Goal: Information Seeking & Learning: Learn about a topic

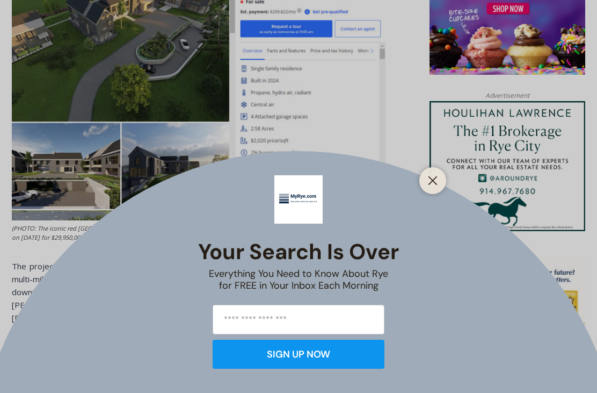
scroll to position [926, 0]
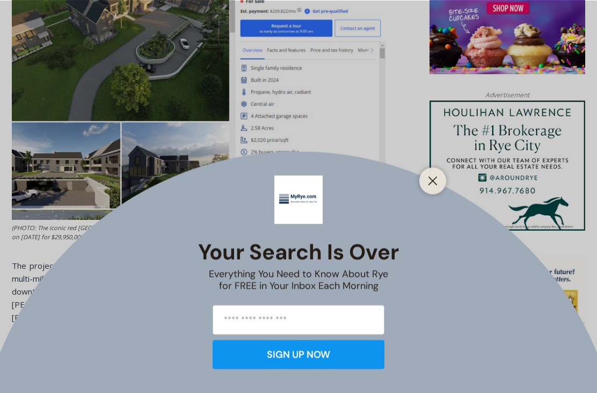
click at [434, 185] on icon "Close" at bounding box center [433, 181] width 10 height 10
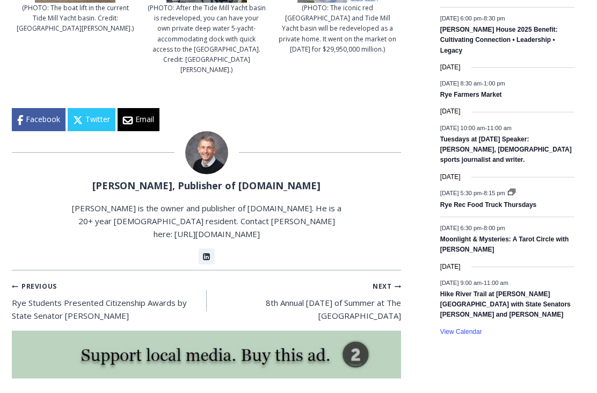
scroll to position [1672, 0]
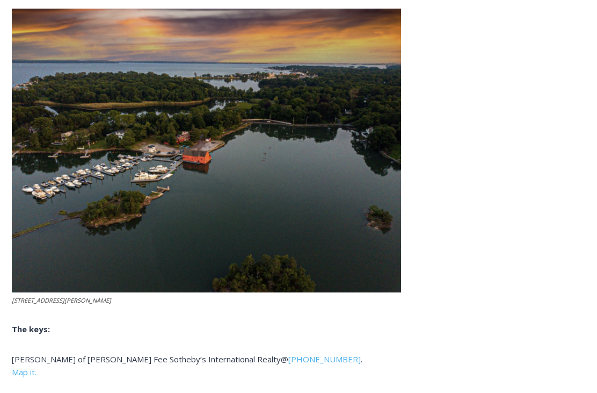
scroll to position [3152, 0]
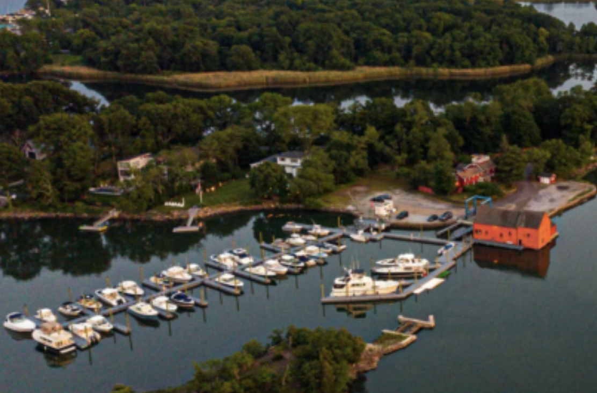
scroll to position [3109, 0]
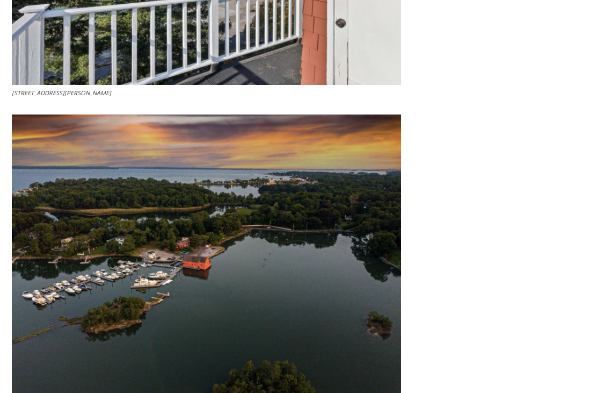
scroll to position [2978, 0]
